Goal: Task Accomplishment & Management: Manage account settings

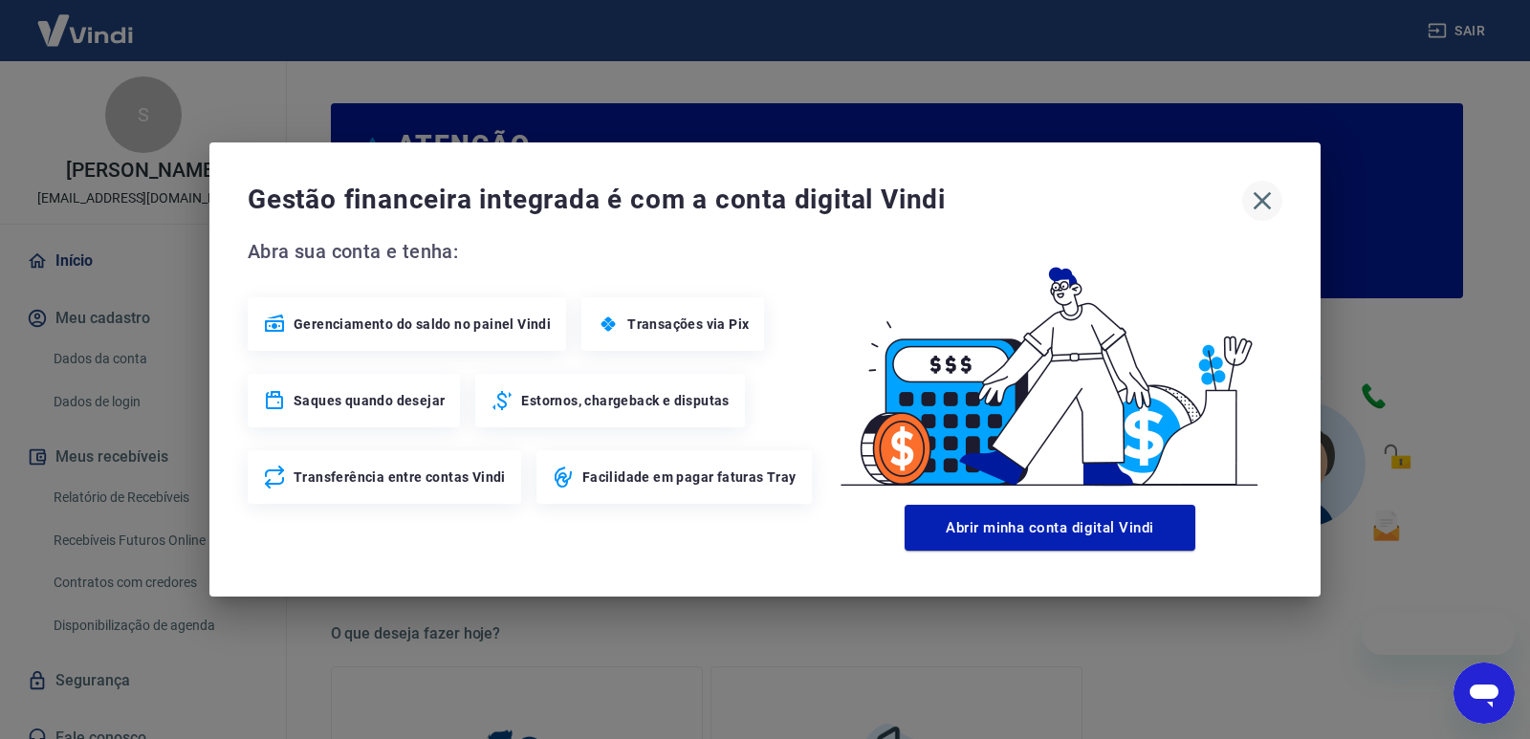
click at [1264, 197] on icon "button" at bounding box center [1262, 200] width 31 height 31
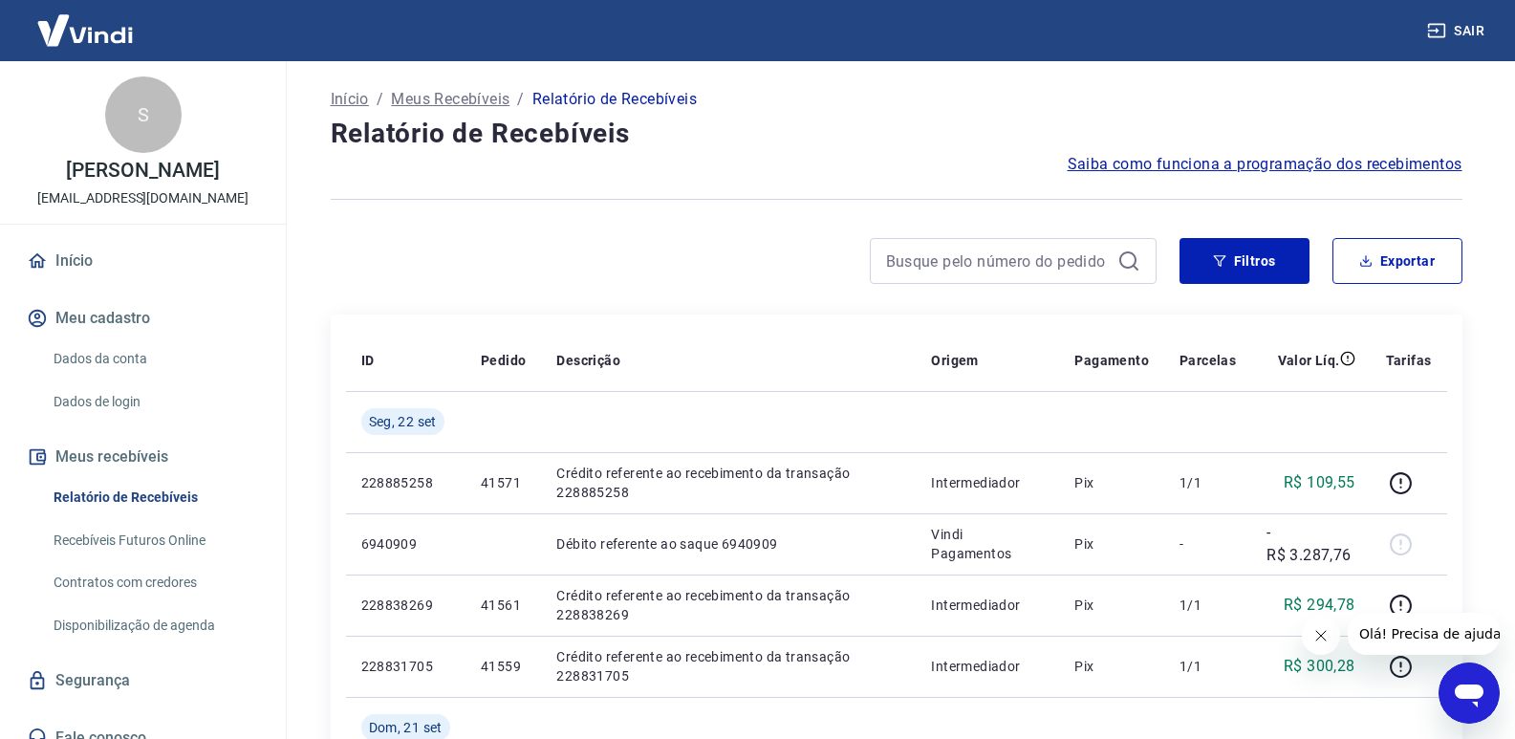
scroll to position [191, 0]
